Goal: Task Accomplishment & Management: Use online tool/utility

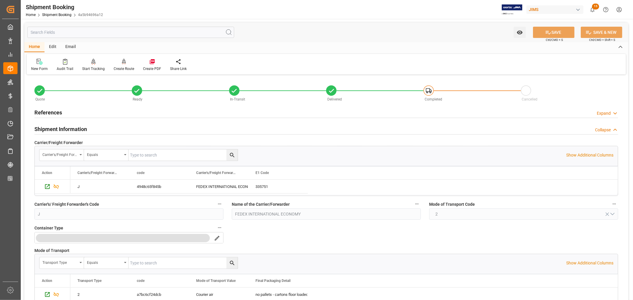
scroll to position [146, 0]
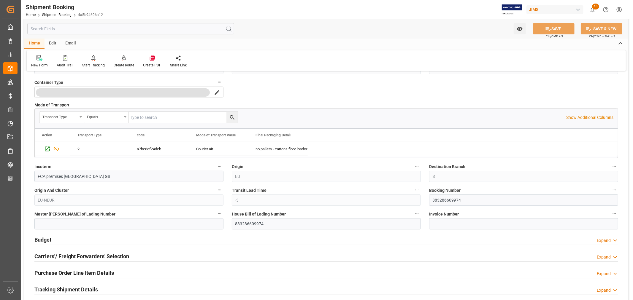
click at [59, 12] on div "Home Shipment Booking 4a5b94696a12" at bounding box center [64, 15] width 77 height 6
click at [58, 14] on link "Shipment Booking" at bounding box center [56, 15] width 29 height 4
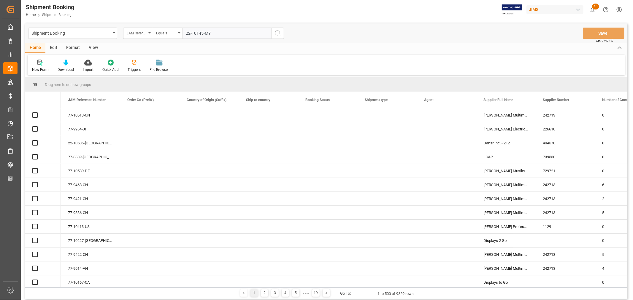
type input "22-10145-MY"
click at [277, 33] on icon "search button" at bounding box center [277, 33] width 7 height 7
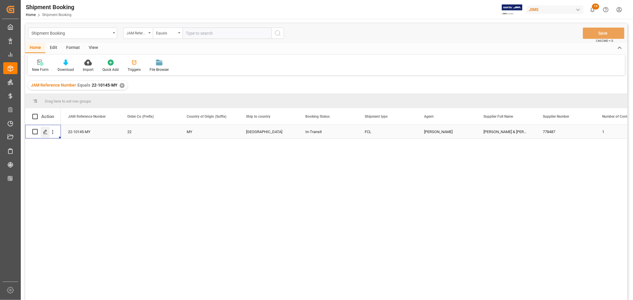
click at [47, 132] on icon "Press SPACE to select this row." at bounding box center [45, 132] width 5 height 5
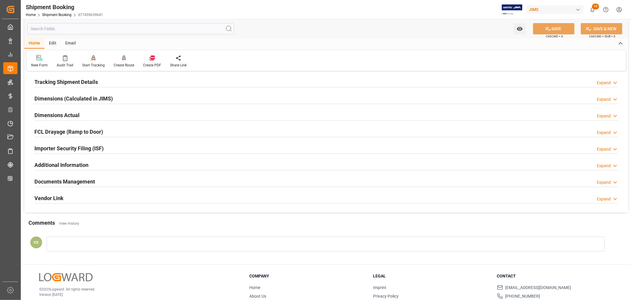
scroll to position [132, 0]
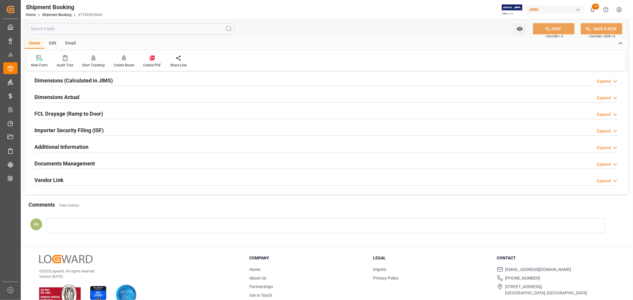
drag, startPoint x: 131, startPoint y: 166, endPoint x: 138, endPoint y: 166, distance: 7.4
click at [131, 166] on div "Documents Management Expand" at bounding box center [326, 163] width 584 height 11
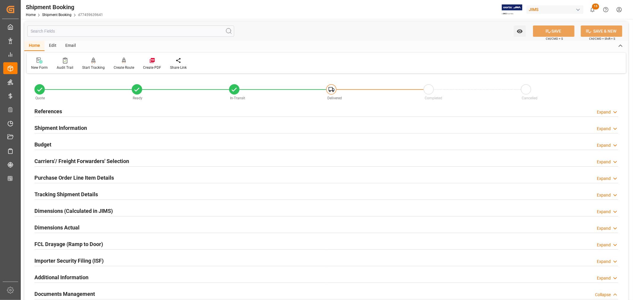
scroll to position [0, 0]
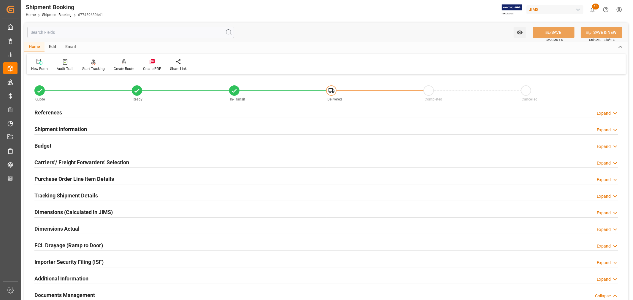
click at [43, 111] on h2 "References" at bounding box center [48, 113] width 28 height 8
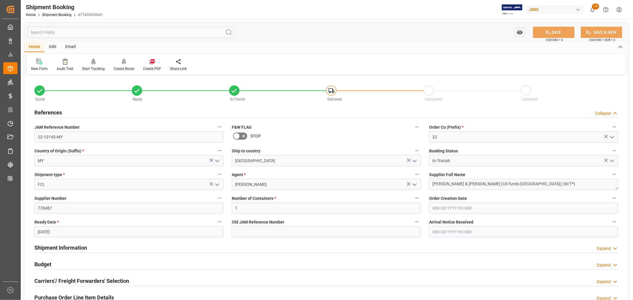
click at [43, 111] on h2 "References" at bounding box center [48, 113] width 28 height 8
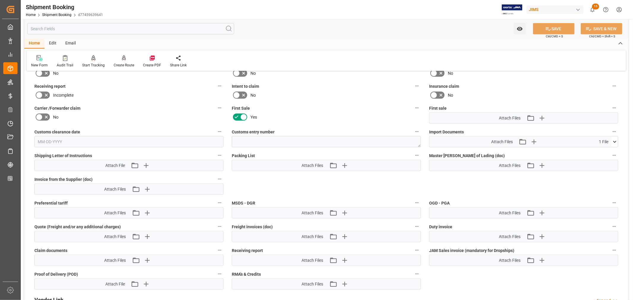
scroll to position [230, 0]
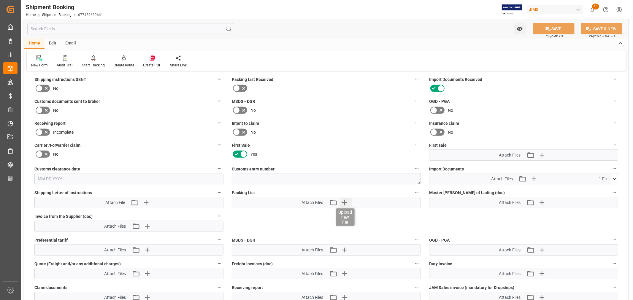
click at [344, 203] on icon "button" at bounding box center [344, 203] width 6 height 6
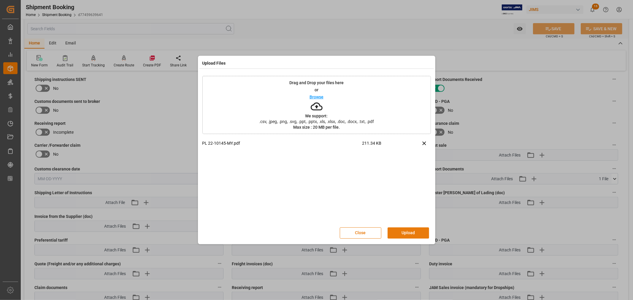
click at [403, 234] on button "Upload" at bounding box center [408, 233] width 42 height 11
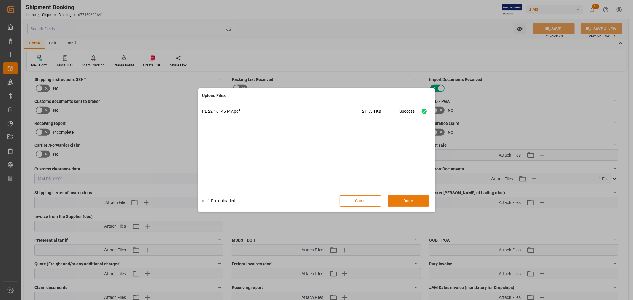
click at [401, 201] on button "Done" at bounding box center [408, 200] width 42 height 11
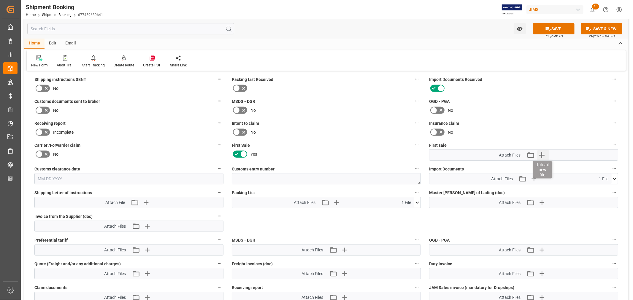
click at [543, 153] on icon "button" at bounding box center [541, 154] width 9 height 9
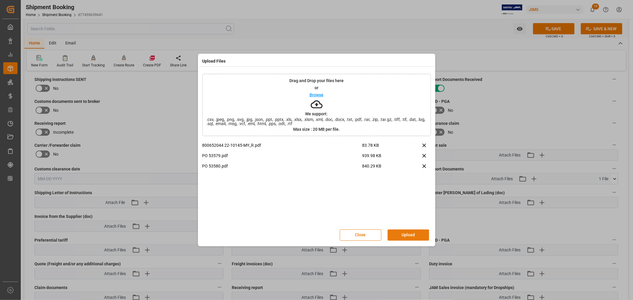
click at [403, 232] on button "Upload" at bounding box center [408, 235] width 42 height 11
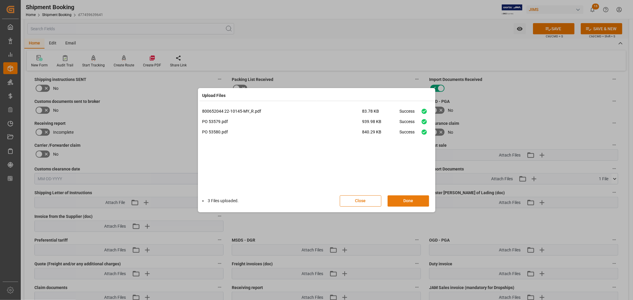
click at [407, 201] on button "Done" at bounding box center [408, 200] width 42 height 11
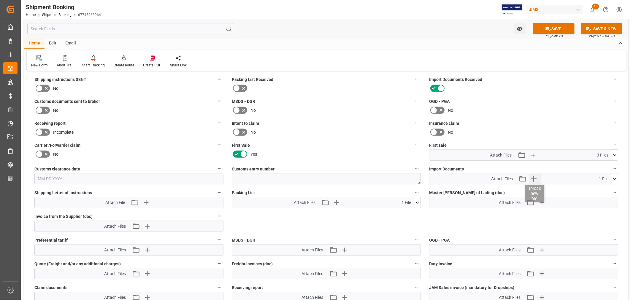
click at [534, 177] on icon "button" at bounding box center [534, 179] width 6 height 6
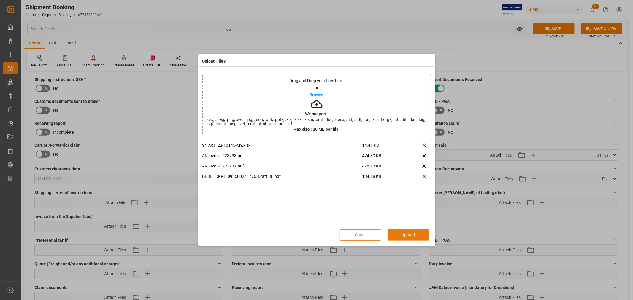
click at [407, 234] on button "Upload" at bounding box center [408, 235] width 42 height 11
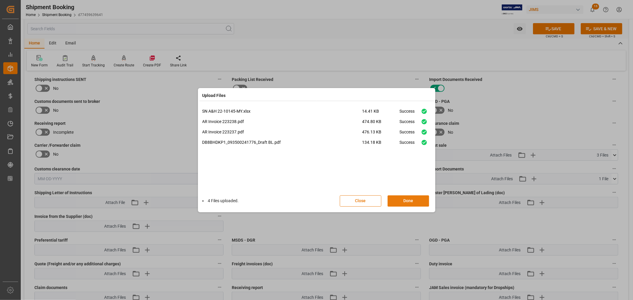
click at [404, 199] on button "Done" at bounding box center [408, 200] width 42 height 11
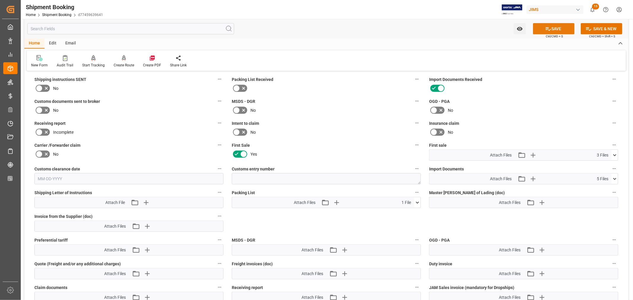
click at [554, 29] on button "SAVE" at bounding box center [554, 28] width 42 height 11
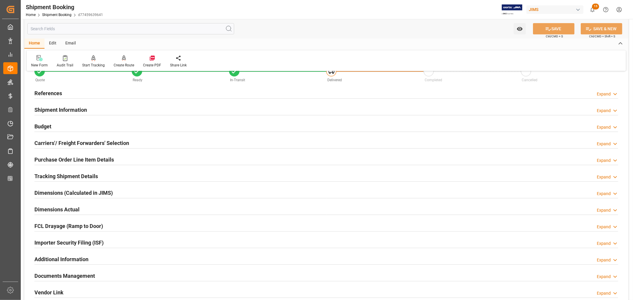
scroll to position [0, 0]
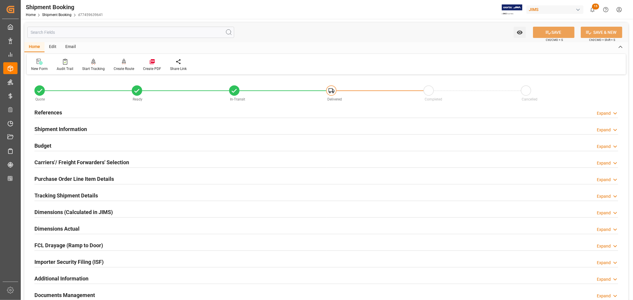
click at [51, 113] on h2 "References" at bounding box center [48, 113] width 28 height 8
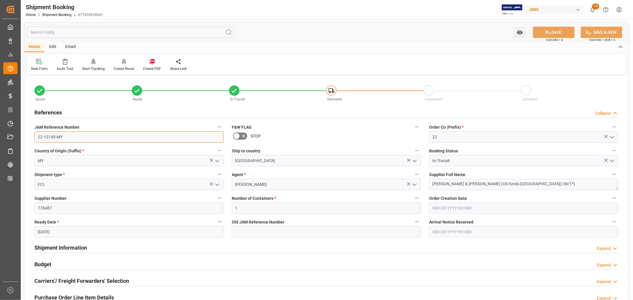
drag, startPoint x: 64, startPoint y: 137, endPoint x: 32, endPoint y: 135, distance: 32.1
click at [32, 135] on div "JAM Reference Number 22-10145-MY" at bounding box center [128, 133] width 197 height 24
click at [56, 113] on h2 "References" at bounding box center [48, 113] width 28 height 8
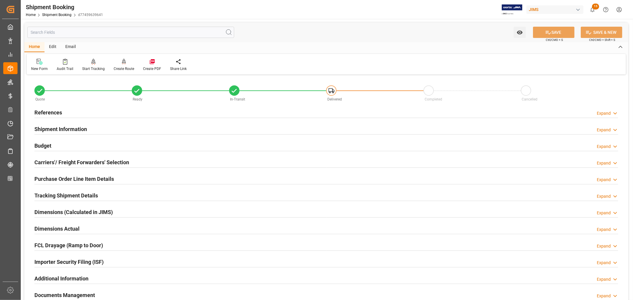
click at [57, 126] on h2 "Shipment Information" at bounding box center [60, 129] width 53 height 8
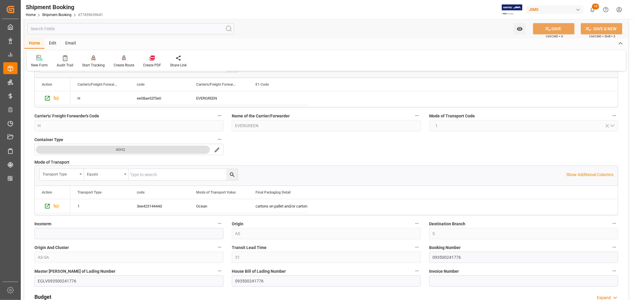
scroll to position [132, 0]
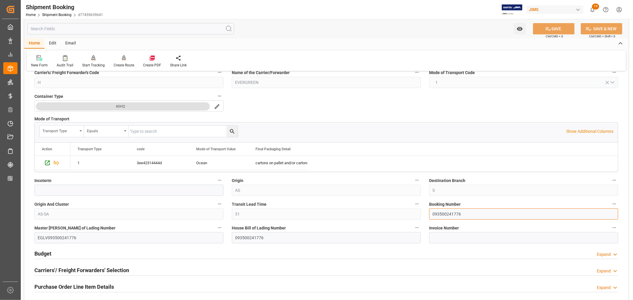
click at [440, 214] on input "093500241776" at bounding box center [523, 214] width 189 height 11
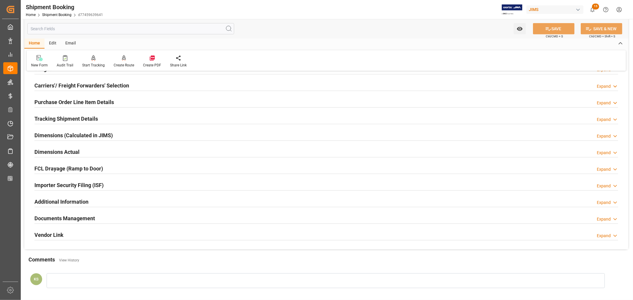
scroll to position [330, 0]
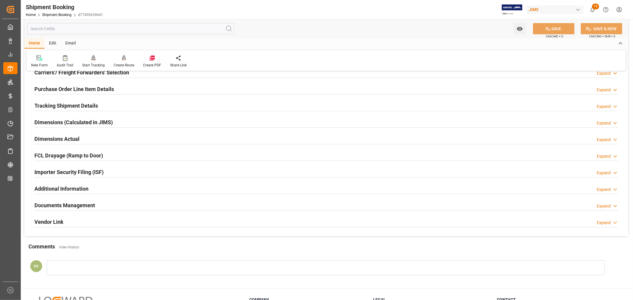
click at [108, 173] on div "Importer Security Filing (ISF) Expand" at bounding box center [326, 171] width 584 height 11
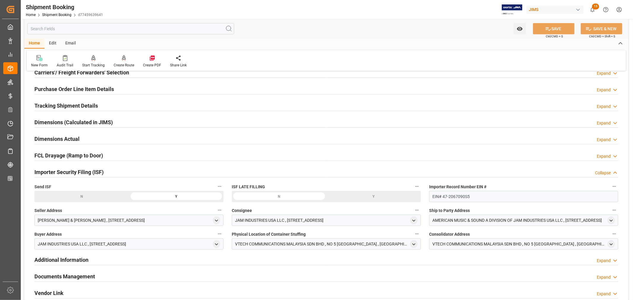
click at [108, 173] on div "Importer Security Filing (ISF) Collapse" at bounding box center [326, 171] width 584 height 11
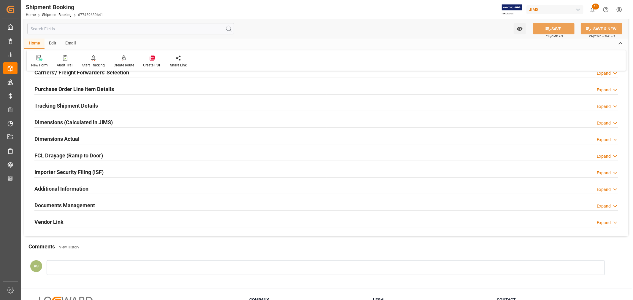
click at [115, 204] on div "Documents Management Expand" at bounding box center [326, 204] width 584 height 11
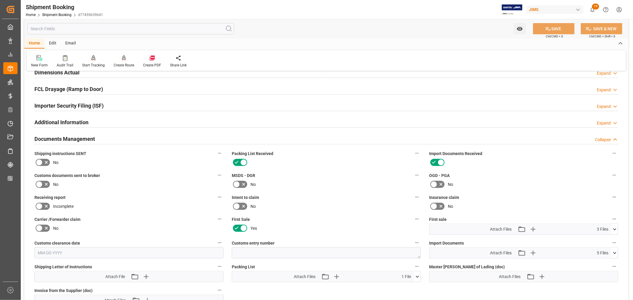
scroll to position [428, 0]
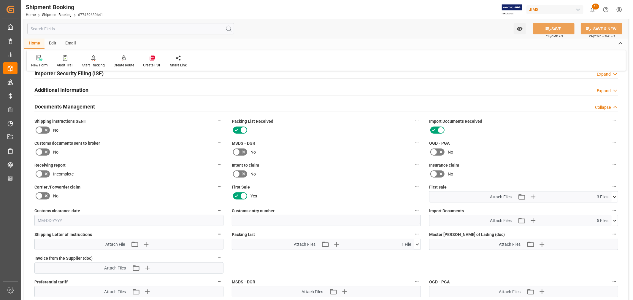
click at [614, 220] on icon at bounding box center [614, 221] width 3 height 2
click at [601, 231] on icon at bounding box center [599, 232] width 5 height 5
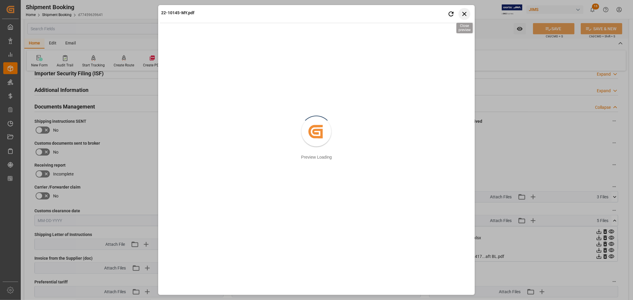
click at [465, 11] on icon "button" at bounding box center [463, 13] width 7 height 7
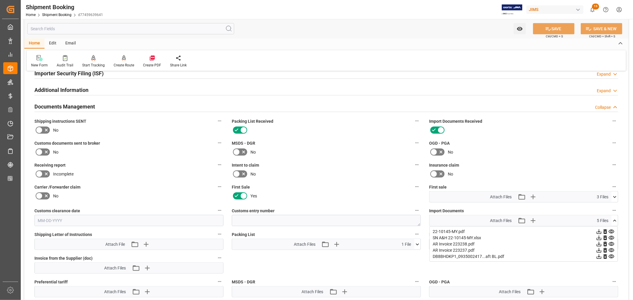
click at [615, 220] on icon at bounding box center [614, 221] width 6 height 6
click at [614, 220] on icon at bounding box center [614, 221] width 6 height 6
click at [602, 256] on icon at bounding box center [599, 257] width 6 height 6
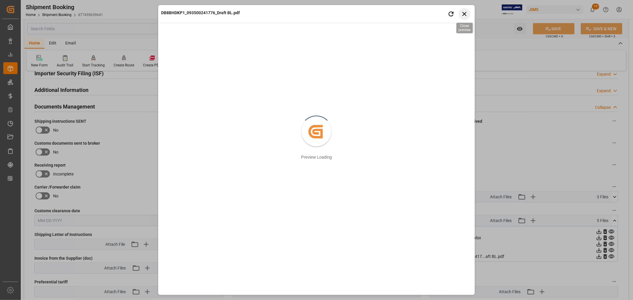
click at [464, 15] on icon "button" at bounding box center [463, 13] width 7 height 7
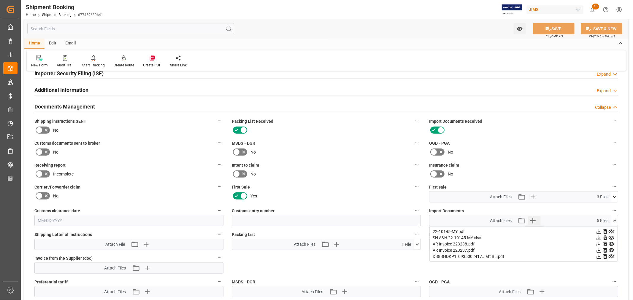
click at [533, 219] on icon "button" at bounding box center [532, 220] width 9 height 9
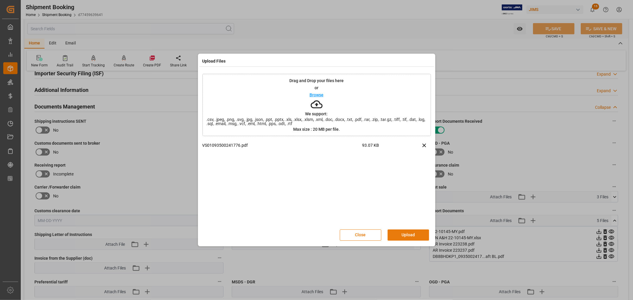
click at [409, 233] on button "Upload" at bounding box center [408, 235] width 42 height 11
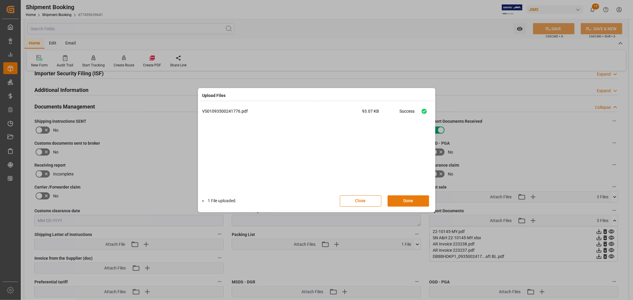
click at [411, 201] on button "Done" at bounding box center [408, 200] width 42 height 11
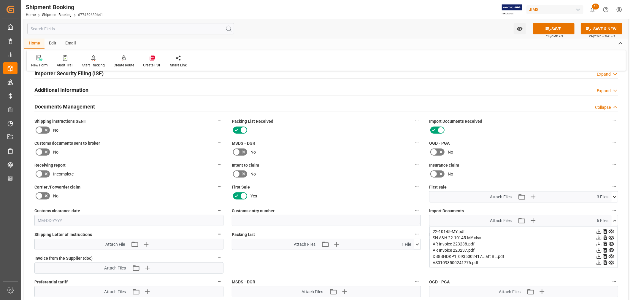
click at [85, 108] on h2 "Documents Management" at bounding box center [64, 107] width 61 height 8
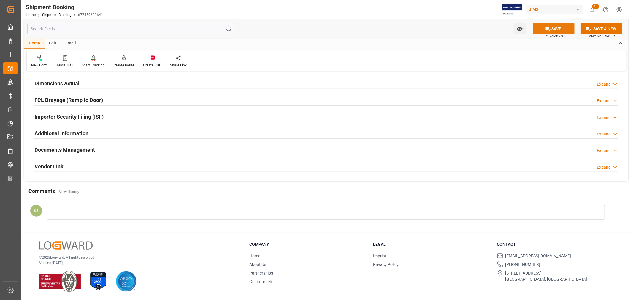
click at [551, 27] on button "SAVE" at bounding box center [554, 28] width 42 height 11
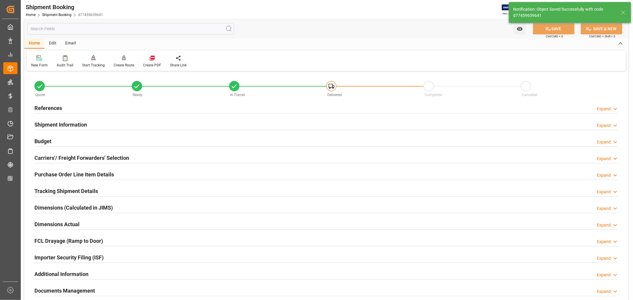
scroll to position [0, 0]
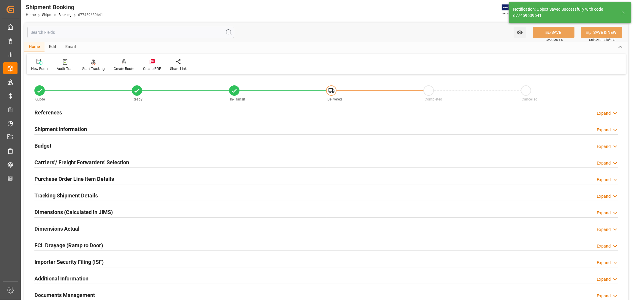
click at [66, 125] on h2 "Shipment Information" at bounding box center [60, 129] width 53 height 8
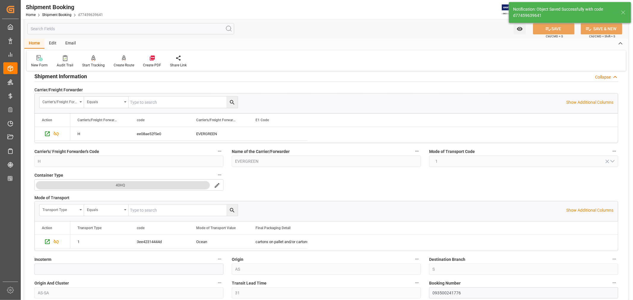
scroll to position [99, 0]
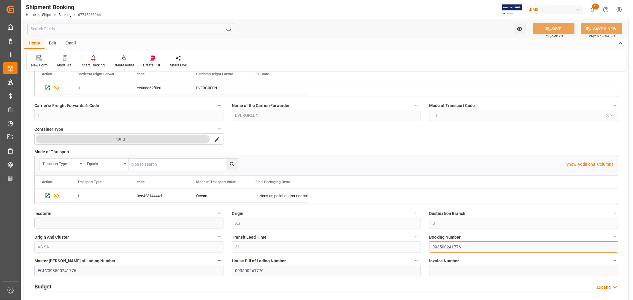
click at [450, 247] on input "093500241776" at bounding box center [523, 246] width 189 height 11
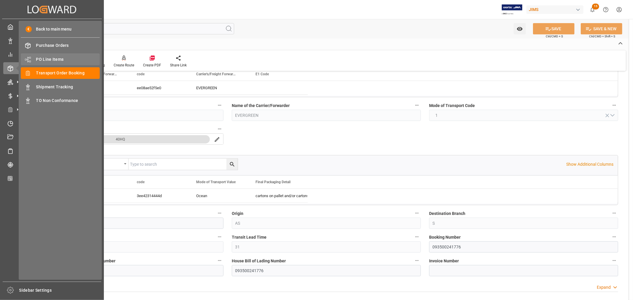
click at [51, 58] on span "PO Line Items" at bounding box center [68, 59] width 64 height 6
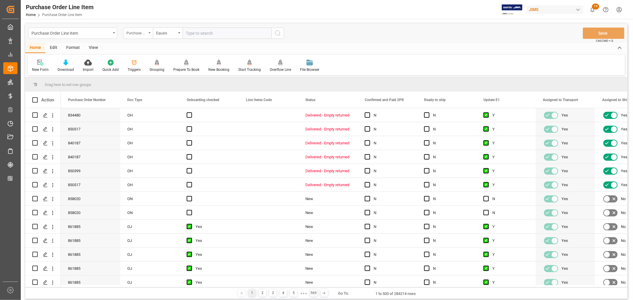
click at [150, 33] on icon "open menu" at bounding box center [149, 32] width 2 height 1
type input "ref"
click at [137, 98] on div "Reference 2 Vendor" at bounding box center [167, 98] width 88 height 12
click at [185, 32] on input "text" at bounding box center [226, 33] width 89 height 11
paste input "22-10145-MY"
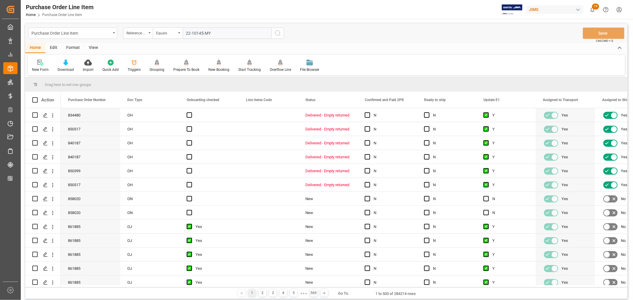
type input "22-10145-MY"
click at [277, 34] on icon "search button" at bounding box center [277, 33] width 7 height 7
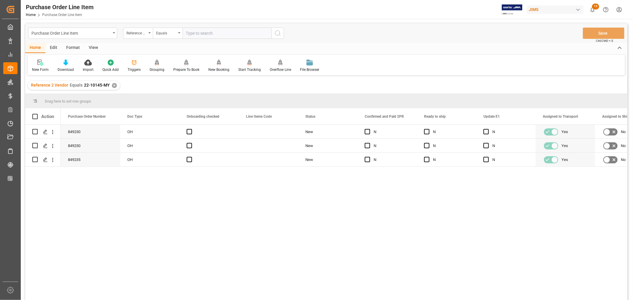
click at [94, 48] on div "View" at bounding box center [93, 48] width 18 height 10
click at [39, 69] on div "Default" at bounding box center [38, 69] width 12 height 5
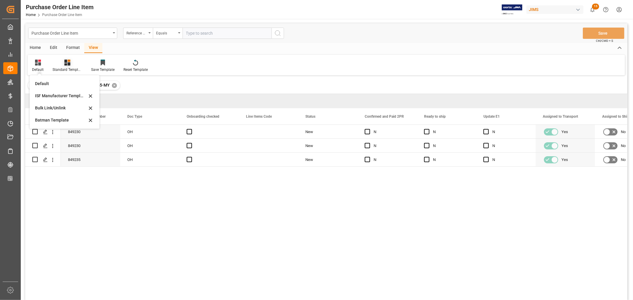
click at [64, 63] on icon at bounding box center [67, 63] width 6 height 6
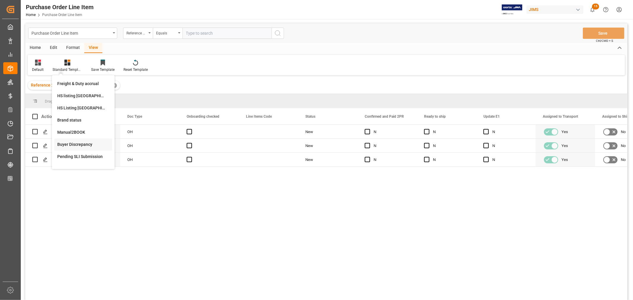
click at [76, 143] on div "Buyer Discrepancy" at bounding box center [83, 145] width 52 height 6
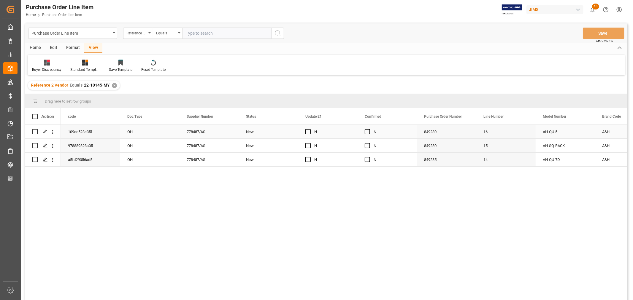
click at [273, 130] on div "New" at bounding box center [268, 132] width 45 height 14
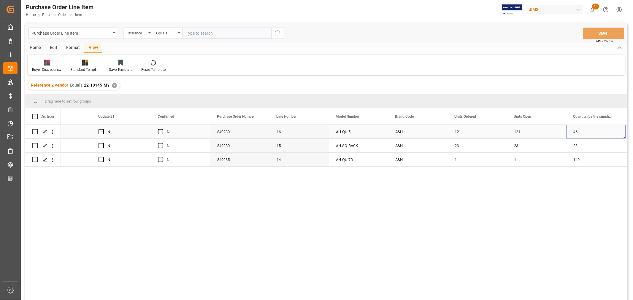
scroll to position [0, 266]
click at [459, 132] on div "121" at bounding box center [476, 132] width 59 height 14
drag, startPoint x: 504, startPoint y: 137, endPoint x: 535, endPoint y: 136, distance: 30.6
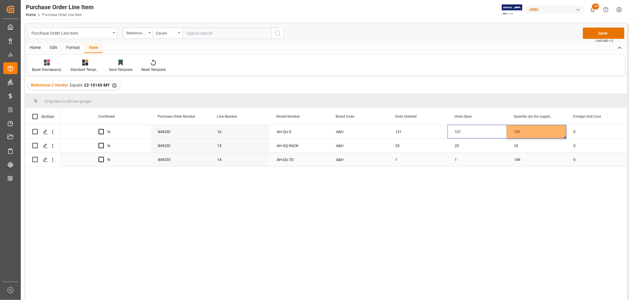
click at [454, 159] on div "1" at bounding box center [476, 160] width 59 height 14
drag, startPoint x: 505, startPoint y: 165, endPoint x: 543, endPoint y: 162, distance: 38.4
click at [539, 144] on div "23" at bounding box center [536, 146] width 59 height 14
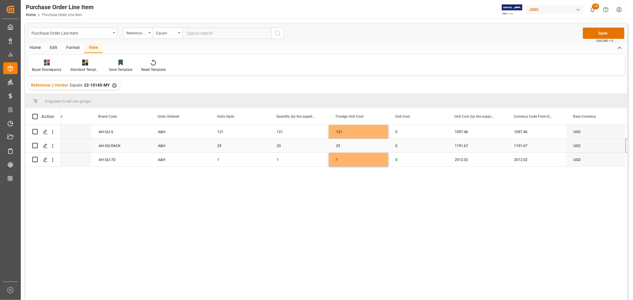
scroll to position [0, 503]
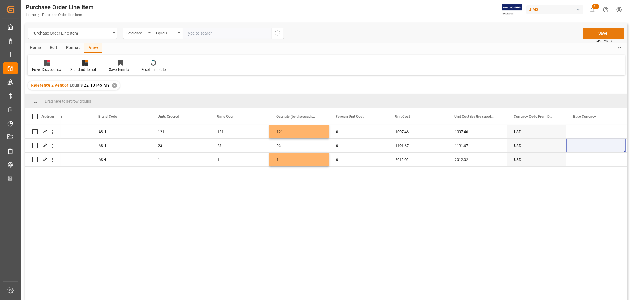
click at [603, 33] on button "Save" at bounding box center [604, 33] width 42 height 11
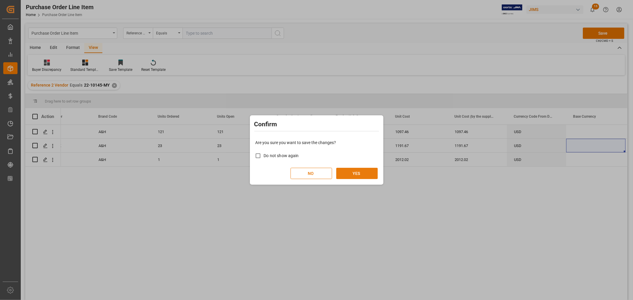
click at [354, 169] on button "YES" at bounding box center [357, 173] width 42 height 11
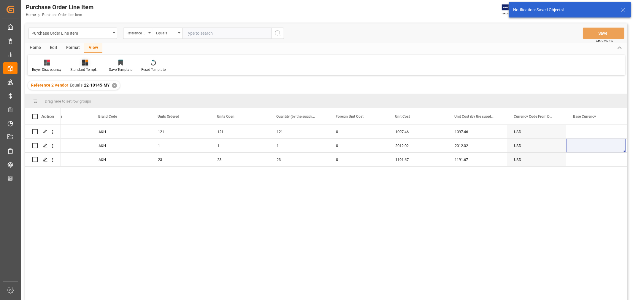
click at [86, 61] on icon at bounding box center [86, 61] width 3 height 2
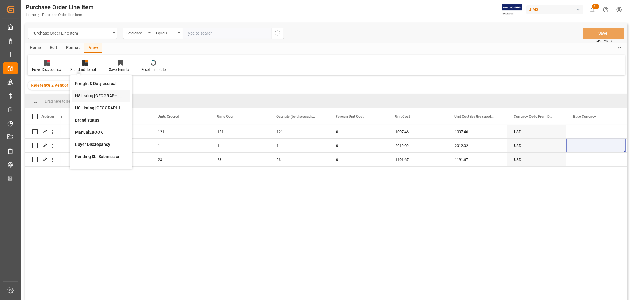
click at [89, 95] on div "HS listing [GEOGRAPHIC_DATA]" at bounding box center [101, 96] width 52 height 6
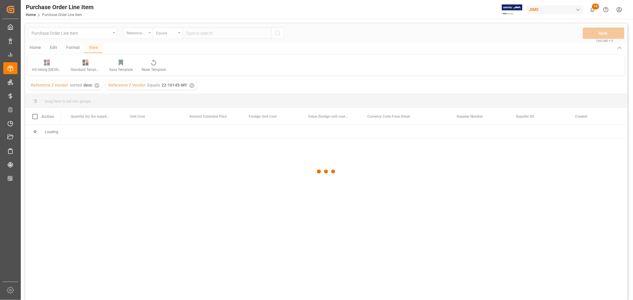
scroll to position [0, 353]
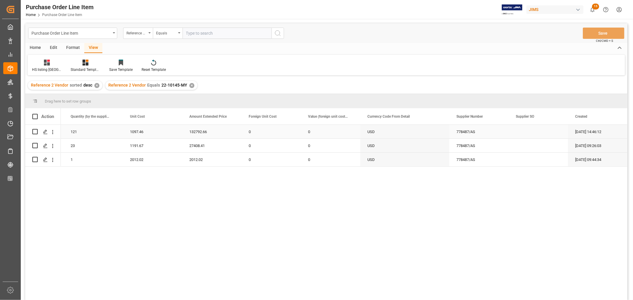
click at [88, 131] on div "121" at bounding box center [92, 132] width 59 height 14
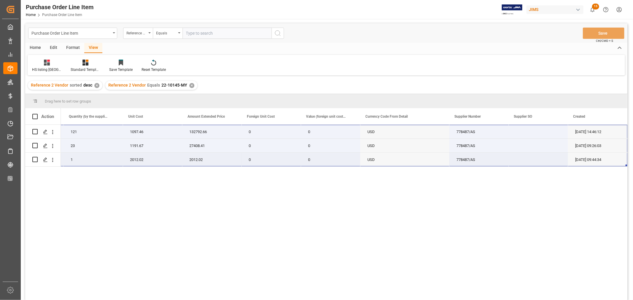
drag, startPoint x: 79, startPoint y: 127, endPoint x: 602, endPoint y: 160, distance: 524.4
click at [602, 160] on div "AH-QU-5 (EA) QU-5 Digital Mixer 121 1097.46 132792.66 0 0 22-10145-MY USD 77848…" at bounding box center [168, 146] width 920 height 42
click at [162, 132] on div "1097.46" at bounding box center [152, 132] width 59 height 14
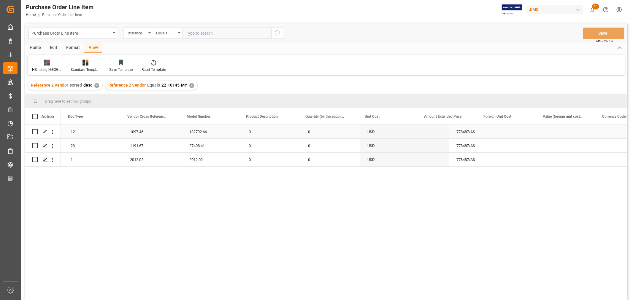
scroll to position [0, 0]
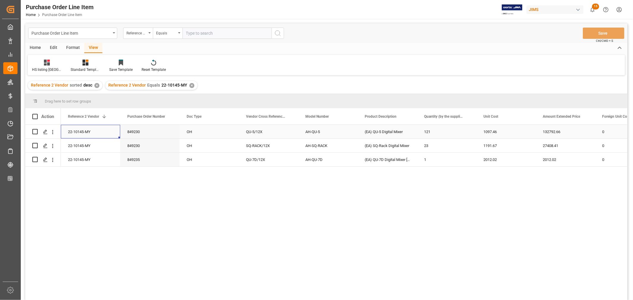
click at [80, 128] on div "22-10145-MY" at bounding box center [90, 132] width 59 height 14
click at [189, 85] on div "✕" at bounding box center [191, 85] width 5 height 5
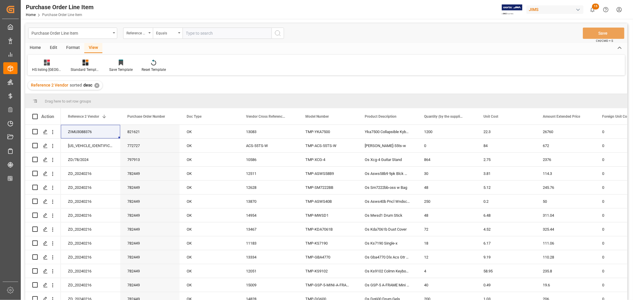
click at [187, 32] on input "text" at bounding box center [226, 33] width 89 height 11
paste input "22-10145-MY"
type input "22-10145-MY"
click at [277, 34] on icon "search button" at bounding box center [277, 33] width 7 height 7
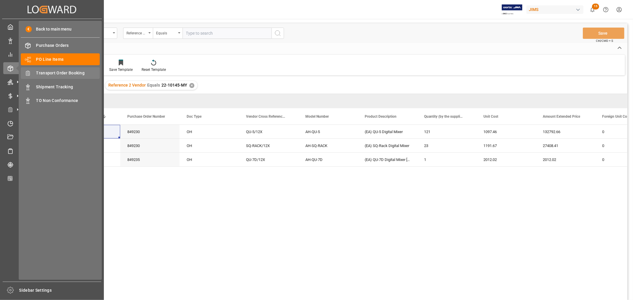
click at [64, 73] on span "Transport Order Booking" at bounding box center [68, 73] width 64 height 6
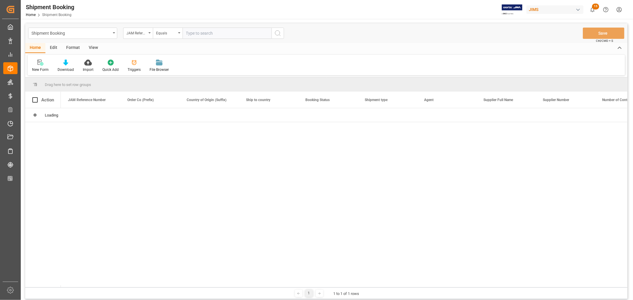
click at [189, 31] on input "text" at bounding box center [226, 33] width 89 height 11
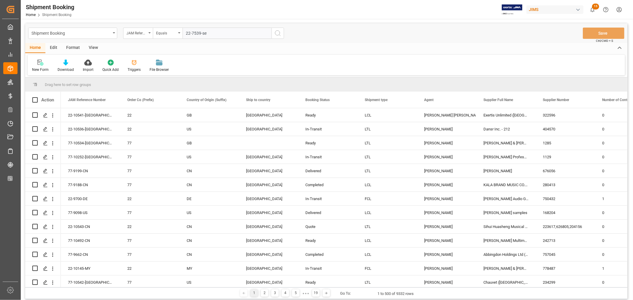
type input "22-7539-se"
click at [278, 34] on icon "search button" at bounding box center [277, 33] width 7 height 7
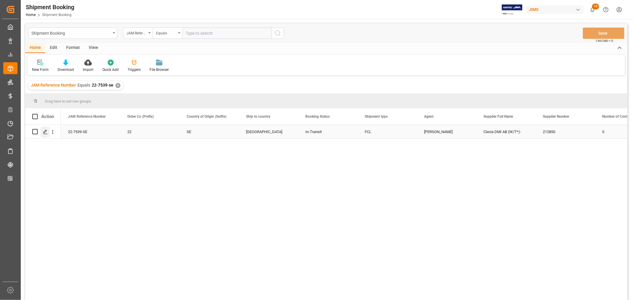
click at [43, 131] on icon "Press SPACE to select this row." at bounding box center [45, 132] width 5 height 5
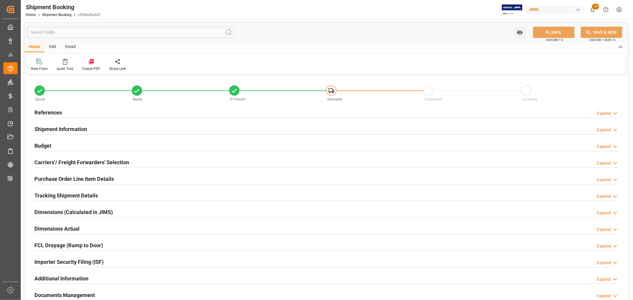
type input "199257.7127"
type input "56057.4"
type input "31000"
type input "1830387"
click at [43, 141] on div "Budget" at bounding box center [42, 145] width 17 height 11
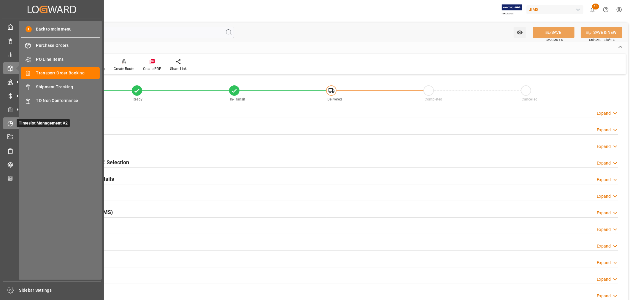
click at [13, 122] on div "Timeslot Management V2 Timeslot Management V2" at bounding box center [51, 123] width 97 height 12
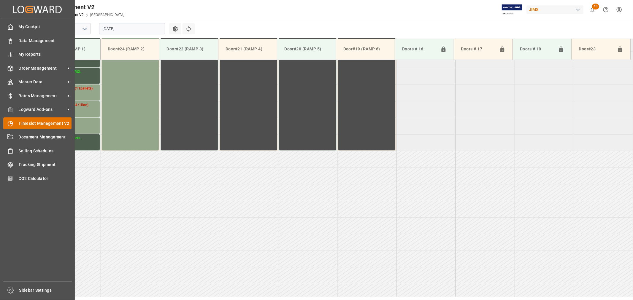
scroll to position [328, 0]
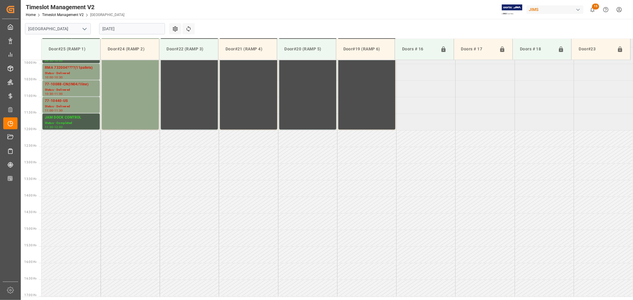
click at [85, 28] on icon "open menu" at bounding box center [84, 29] width 7 height 7
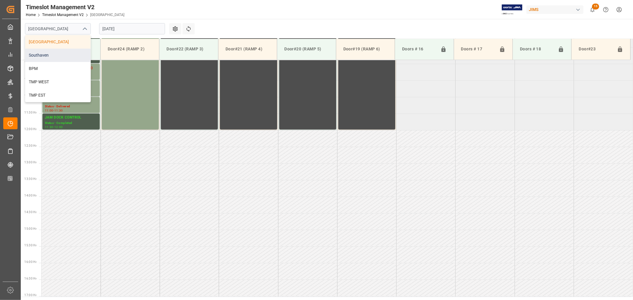
click at [60, 54] on div "Southaven" at bounding box center [57, 55] width 65 height 13
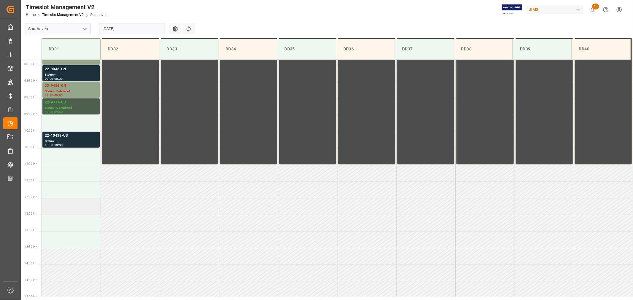
scroll to position [229, 0]
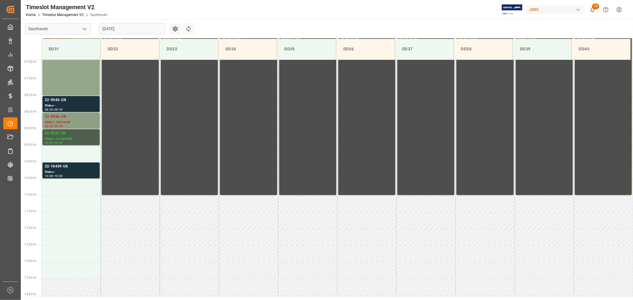
click at [59, 116] on div "22-9456-CN" at bounding box center [71, 117] width 53 height 6
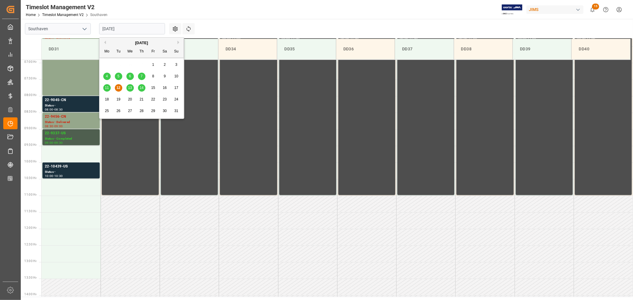
click at [137, 26] on input "08-12-2025" at bounding box center [132, 28] width 66 height 11
click at [128, 88] on span "13" at bounding box center [130, 88] width 4 height 4
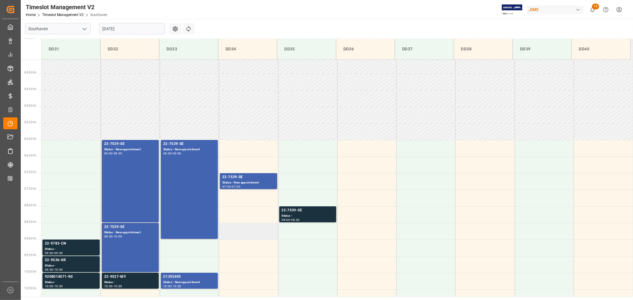
scroll to position [131, 0]
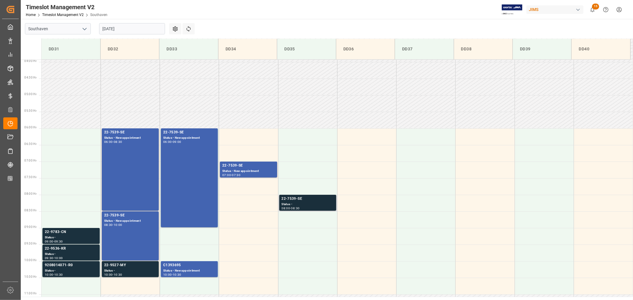
click at [290, 201] on div "22-7539-SE" at bounding box center [308, 199] width 52 height 6
